Goal: Task Accomplishment & Management: Manage account settings

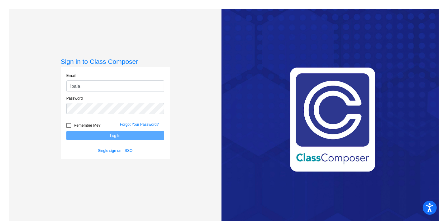
type input "[EMAIL_ADDRESS][DOMAIN_NAME]"
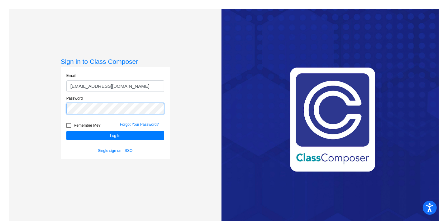
click at [66, 131] on button "Log In" at bounding box center [115, 135] width 98 height 9
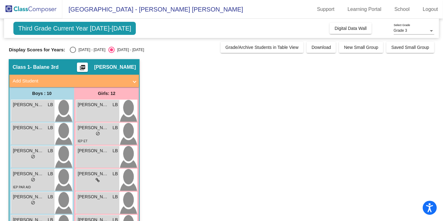
click at [73, 49] on div "Select an option" at bounding box center [73, 50] width 6 height 6
click at [73, 53] on input "[DATE] - [DATE]" at bounding box center [73, 53] width 0 height 0
radio input "true"
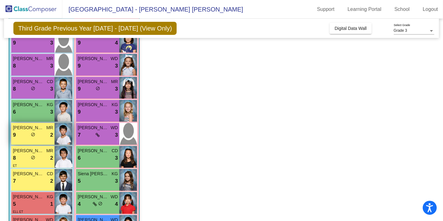
scroll to position [104, 0]
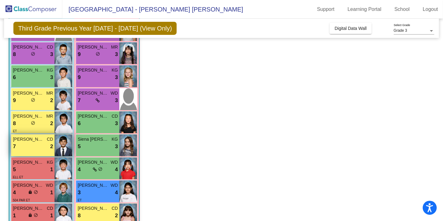
click at [30, 146] on div "7 lock do_not_disturb_alt 2" at bounding box center [33, 147] width 40 height 8
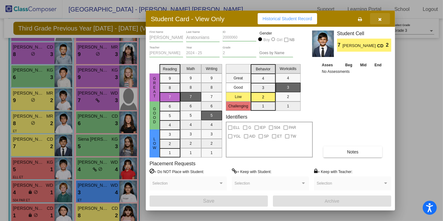
click at [380, 18] on icon "button" at bounding box center [380, 19] width 3 height 4
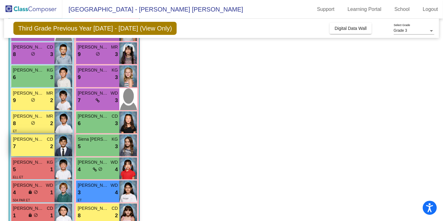
click at [29, 151] on div "[PERSON_NAME] CD 7 lock do_not_disturb_alt 2" at bounding box center [32, 146] width 43 height 22
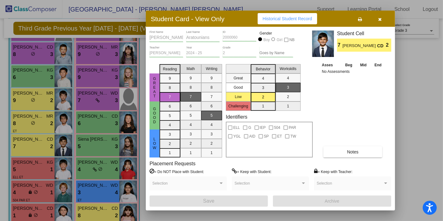
click at [208, 183] on div "Selection" at bounding box center [189, 185] width 72 height 11
drag, startPoint x: 382, startPoint y: 60, endPoint x: 361, endPoint y: 62, distance: 21.7
drag, startPoint x: 361, startPoint y: 62, endPoint x: 380, endPoint y: 17, distance: 49.5
click at [380, 17] on span "button" at bounding box center [380, 18] width 3 height 5
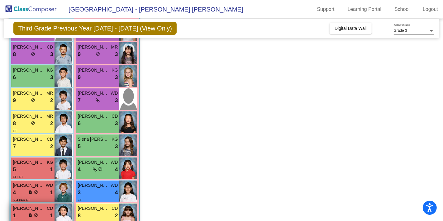
click at [31, 213] on span "lock" at bounding box center [30, 215] width 4 height 4
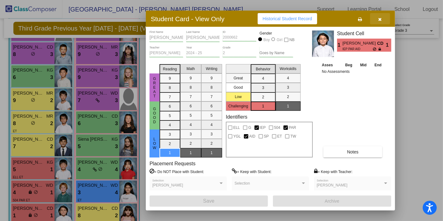
click at [383, 19] on button "button" at bounding box center [380, 18] width 20 height 11
